Goal: Check status: Check status

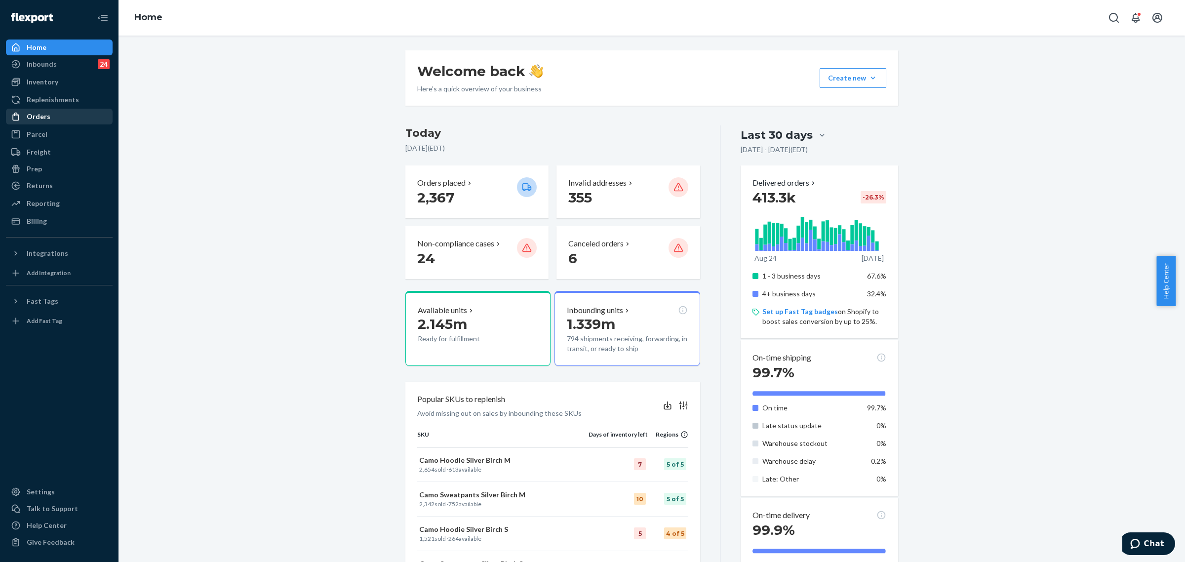
click at [47, 121] on div "Orders" at bounding box center [39, 117] width 24 height 10
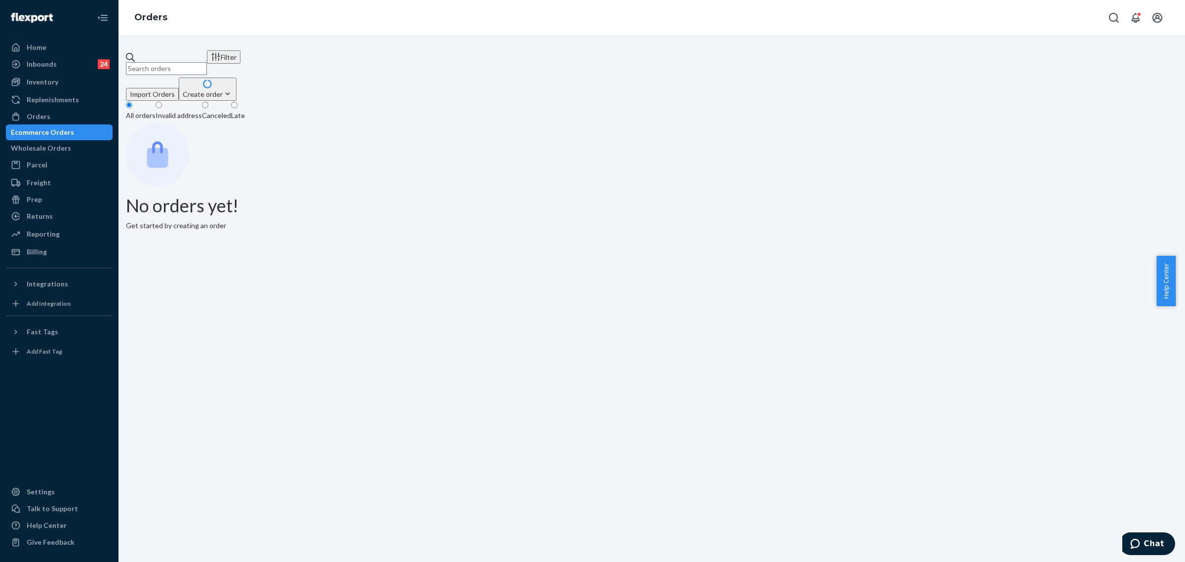
click at [207, 67] on input "text" at bounding box center [166, 68] width 81 height 13
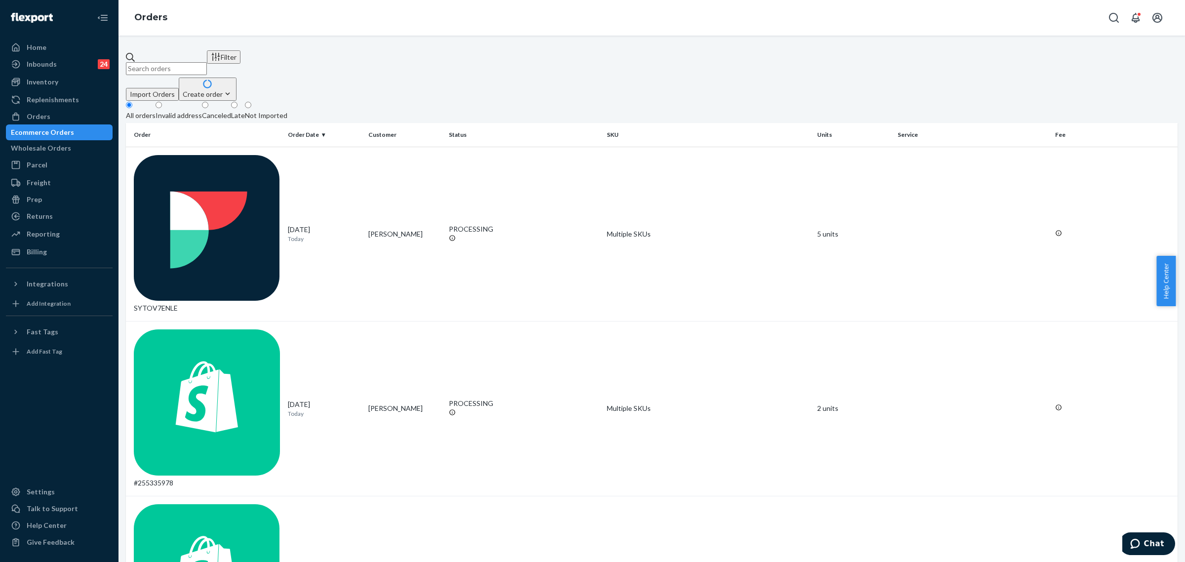
paste input "136662125"
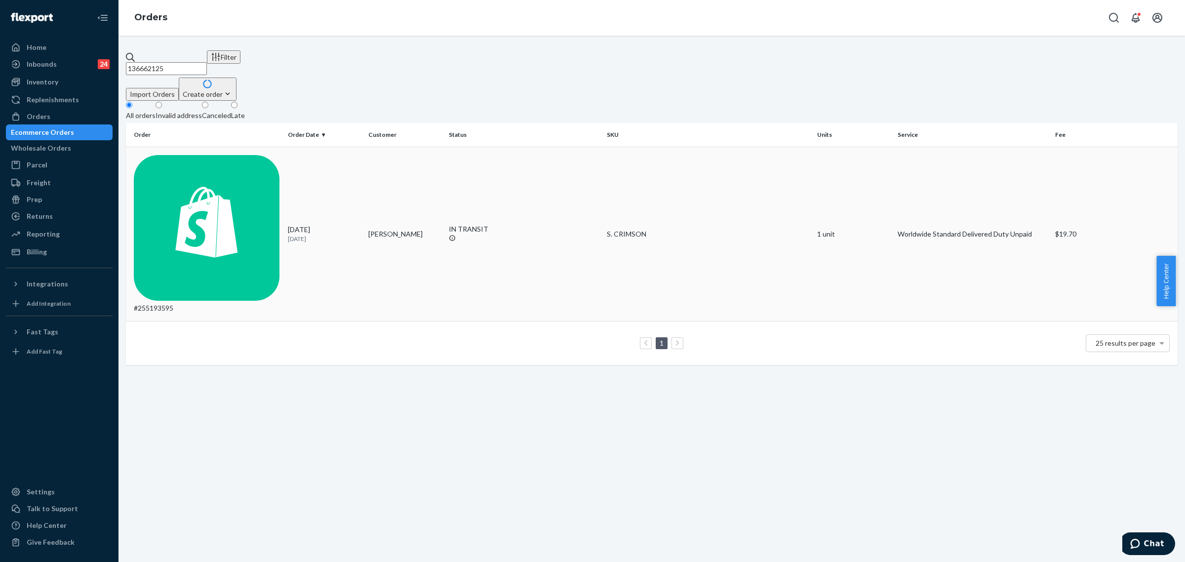
type input "136662125"
click at [179, 159] on td "#255193595" at bounding box center [205, 234] width 158 height 175
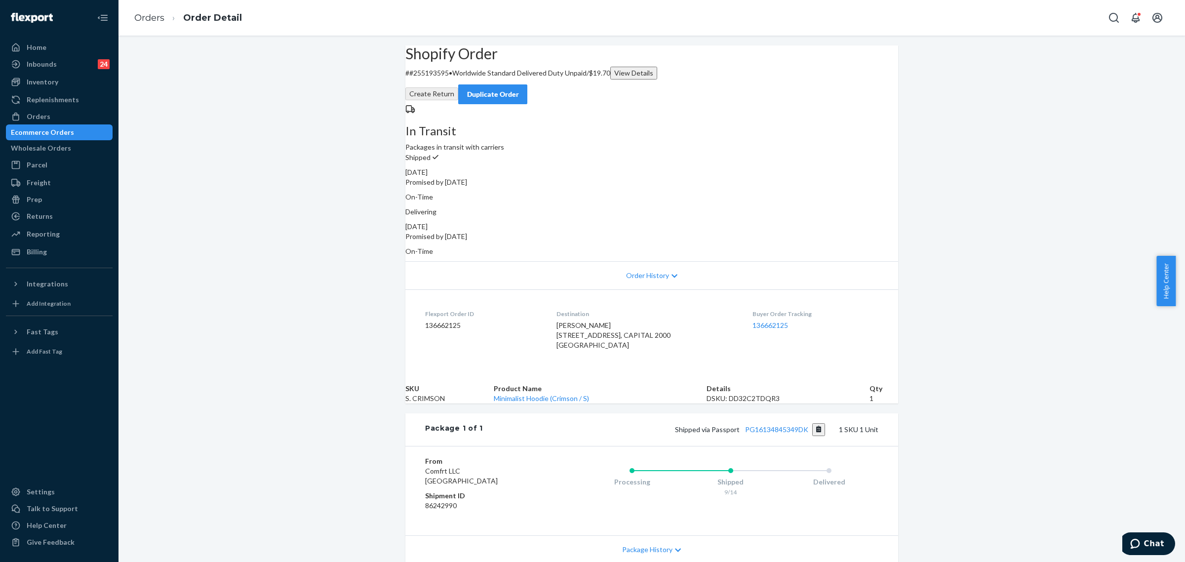
click at [445, 62] on h2 "Shopify Order" at bounding box center [651, 53] width 493 height 16
click at [442, 79] on p "# #255193595 • Worldwide Standard Delivered Duty Unpaid / $19.70 View Details" at bounding box center [651, 73] width 493 height 13
copy p "255193595"
